Goal: Navigation & Orientation: Find specific page/section

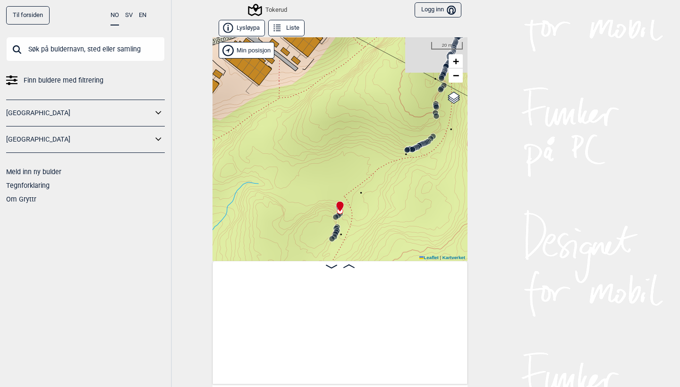
scroll to position [0, 878]
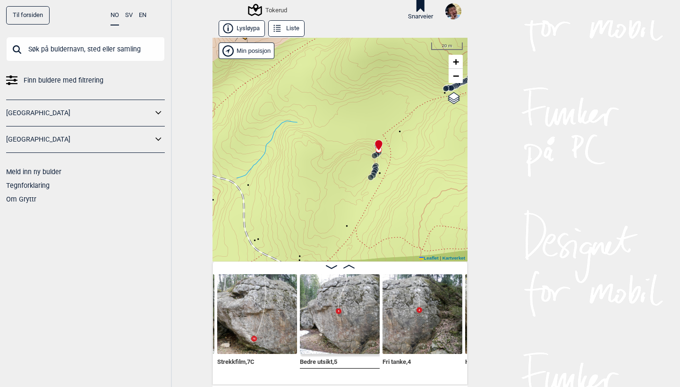
drag, startPoint x: 347, startPoint y: 226, endPoint x: 385, endPoint y: 164, distance: 73.0
click at [385, 164] on div "Tokerud" at bounding box center [339, 150] width 255 height 224
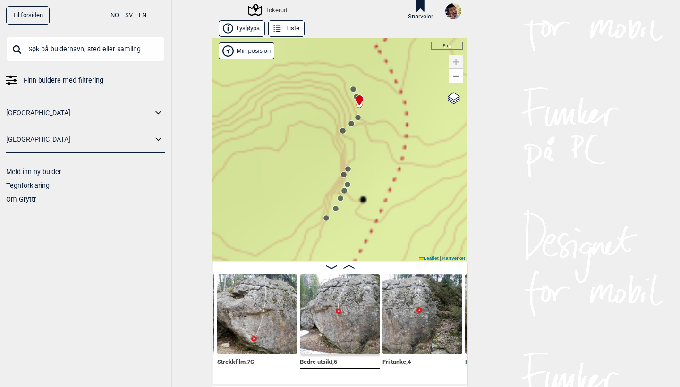
click at [348, 182] on circle at bounding box center [348, 185] width 6 height 6
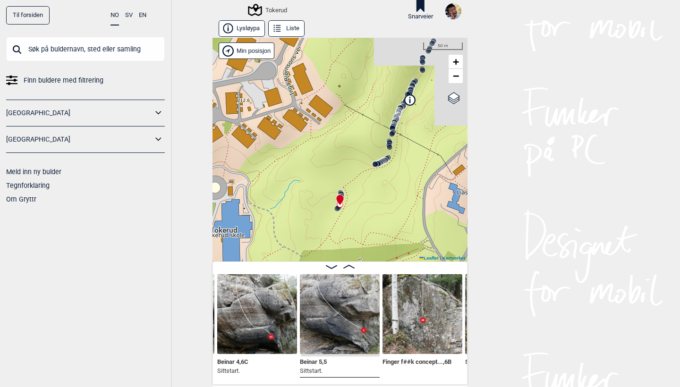
drag, startPoint x: 398, startPoint y: 147, endPoint x: 338, endPoint y: 220, distance: 95.6
click at [338, 220] on div "Tokerud" at bounding box center [339, 150] width 255 height 224
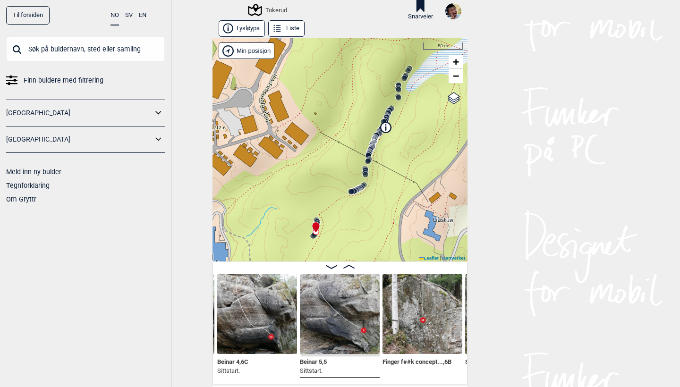
click at [357, 190] on icon at bounding box center [354, 191] width 8 height 8
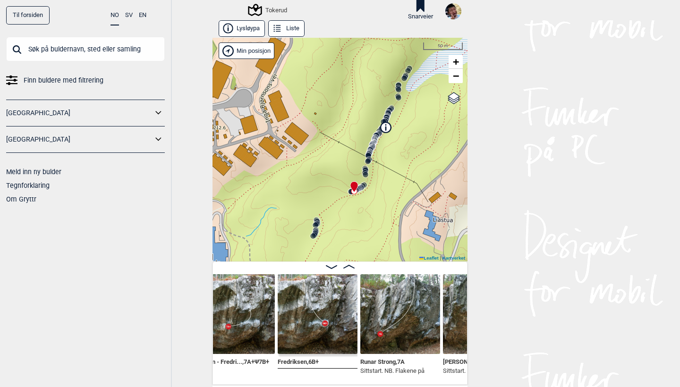
scroll to position [0, 1727]
click at [389, 322] on img at bounding box center [399, 314] width 80 height 80
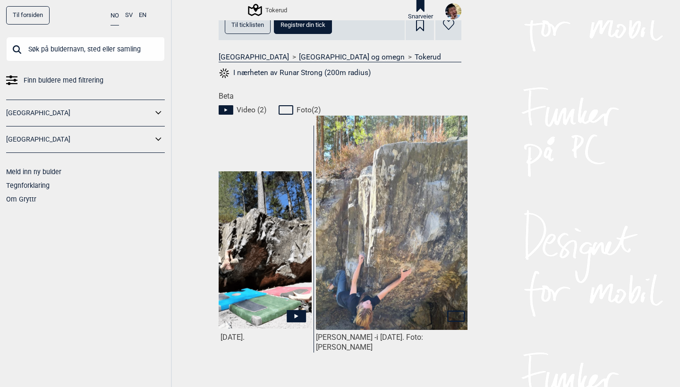
scroll to position [0, 41]
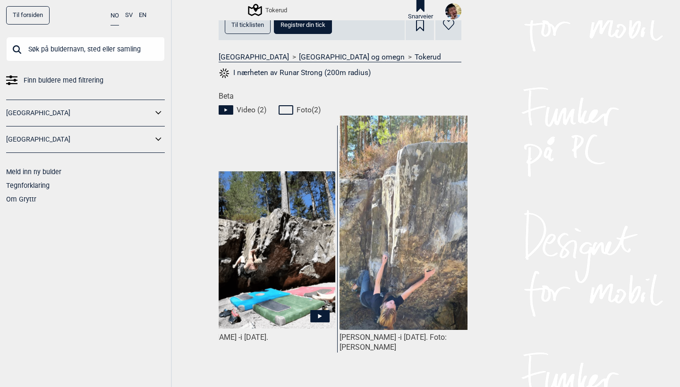
click at [323, 315] on icon at bounding box center [319, 316] width 19 height 12
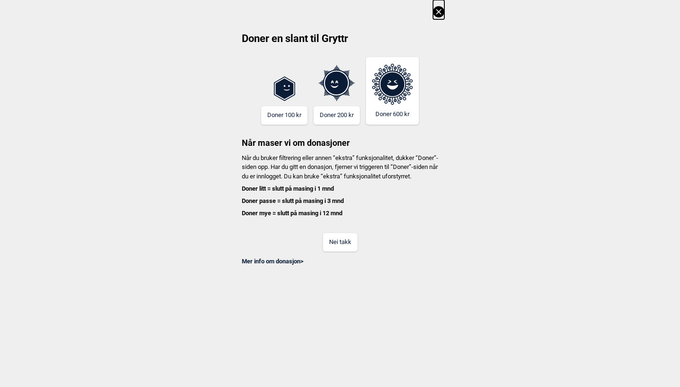
click at [338, 248] on button "Nei takk" at bounding box center [340, 242] width 34 height 18
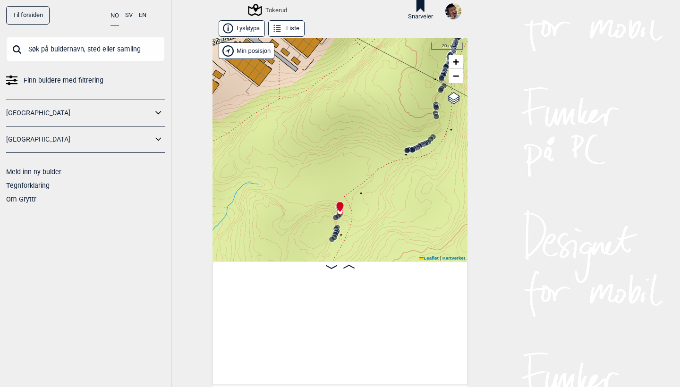
scroll to position [0, 878]
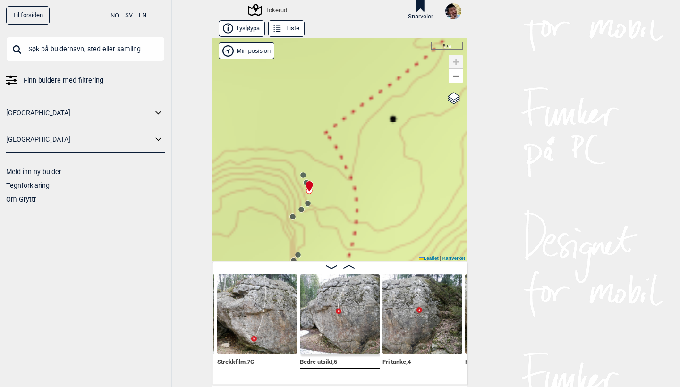
click at [308, 203] on circle at bounding box center [308, 204] width 6 height 6
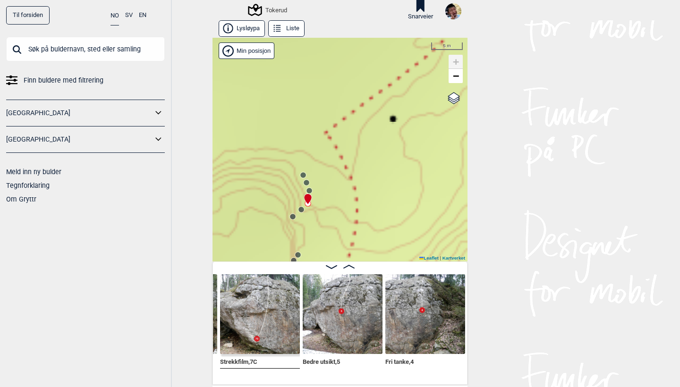
scroll to position [0, 798]
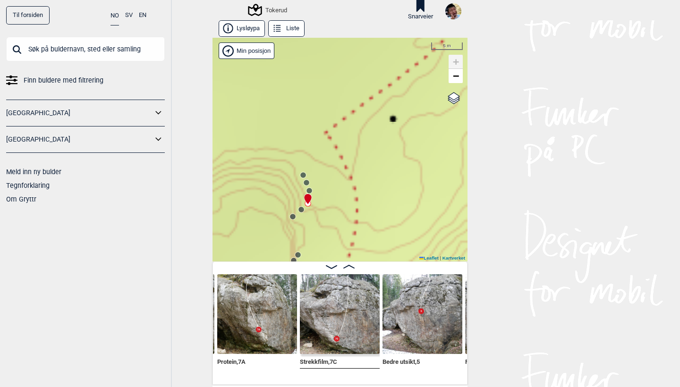
click at [263, 303] on img at bounding box center [257, 314] width 80 height 80
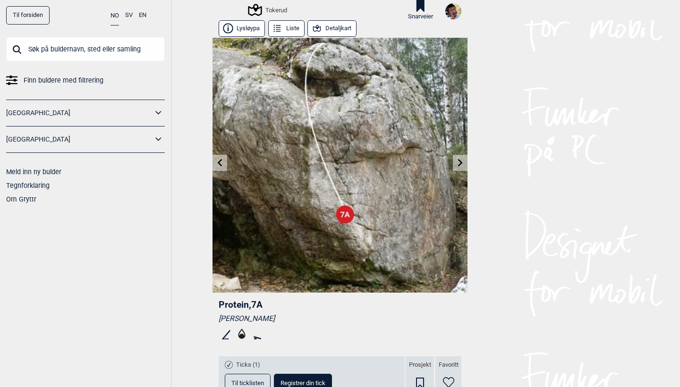
click at [454, 160] on link at bounding box center [460, 163] width 15 height 16
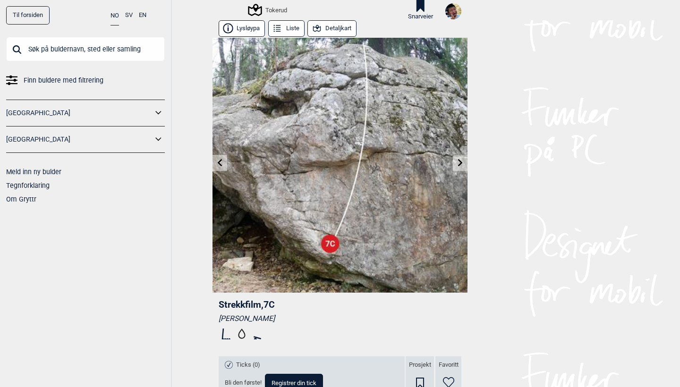
click at [454, 160] on link at bounding box center [460, 163] width 15 height 16
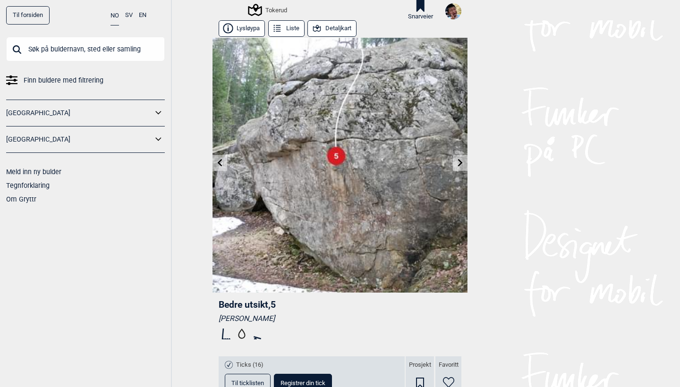
click at [454, 160] on link at bounding box center [460, 163] width 15 height 16
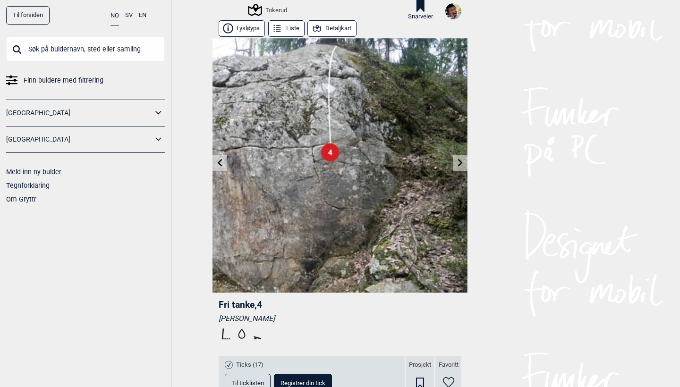
click at [218, 159] on icon at bounding box center [220, 163] width 8 height 8
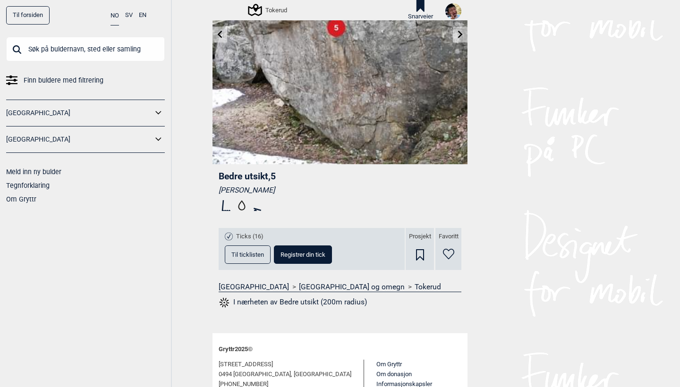
scroll to position [129, 0]
click at [242, 256] on span "Til ticklisten" at bounding box center [247, 254] width 33 height 6
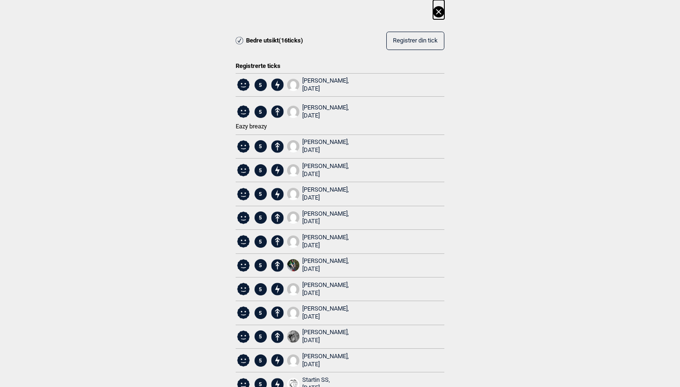
scroll to position [0, 0]
click at [439, 17] on icon at bounding box center [438, 11] width 11 height 11
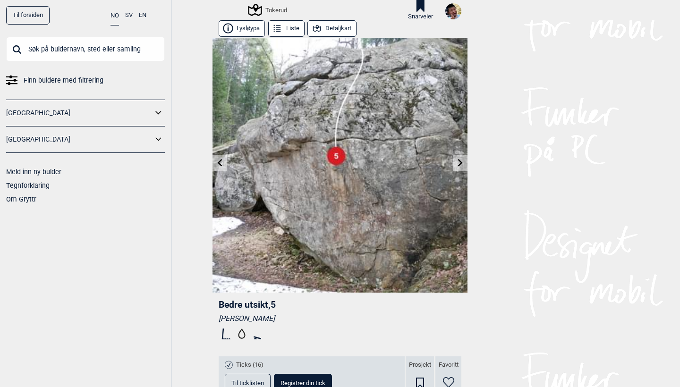
drag, startPoint x: 218, startPoint y: 318, endPoint x: 283, endPoint y: 315, distance: 65.2
click at [283, 315] on div "Bedre utsikt , 5 [PERSON_NAME] Ticks (16) Til ticklisten Registrer din tick Pro…" at bounding box center [339, 371] width 255 height 157
